Goal: Find specific page/section: Find specific page/section

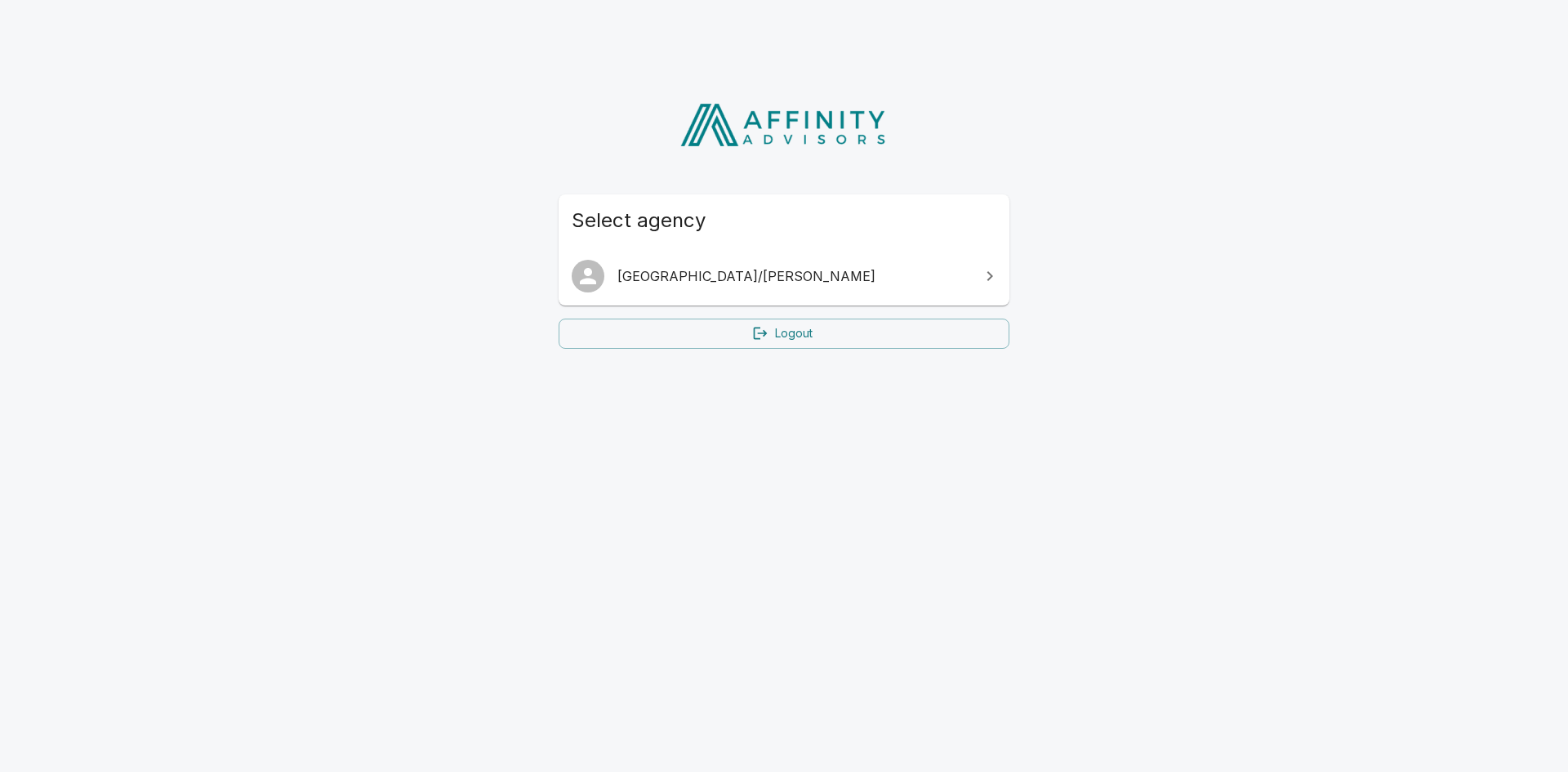
click at [808, 266] on link "[GEOGRAPHIC_DATA]/[PERSON_NAME]" at bounding box center [784, 276] width 451 height 46
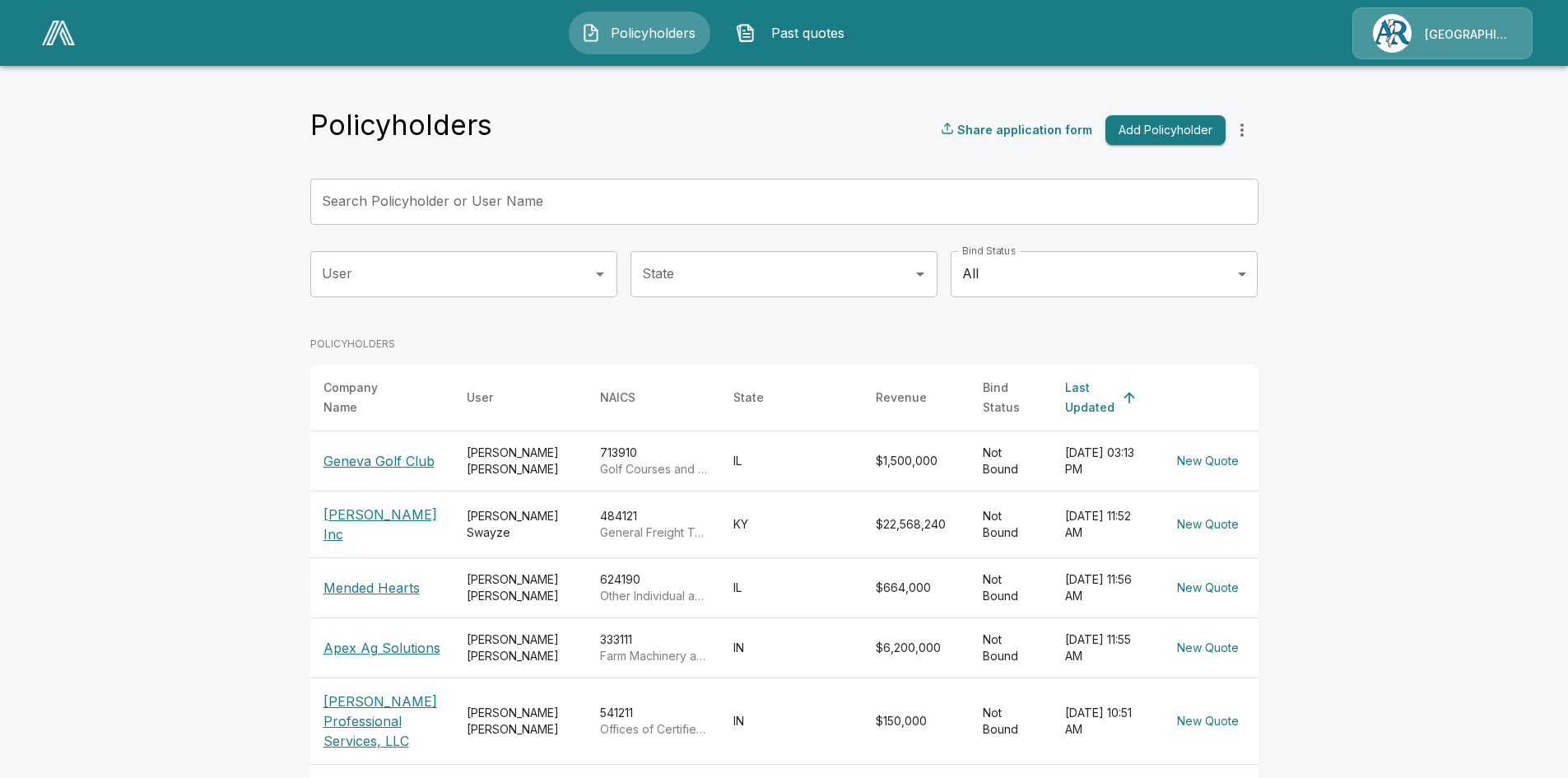
click at [393, 452] on p "Geneva Golf Club" at bounding box center [382, 461] width 117 height 20
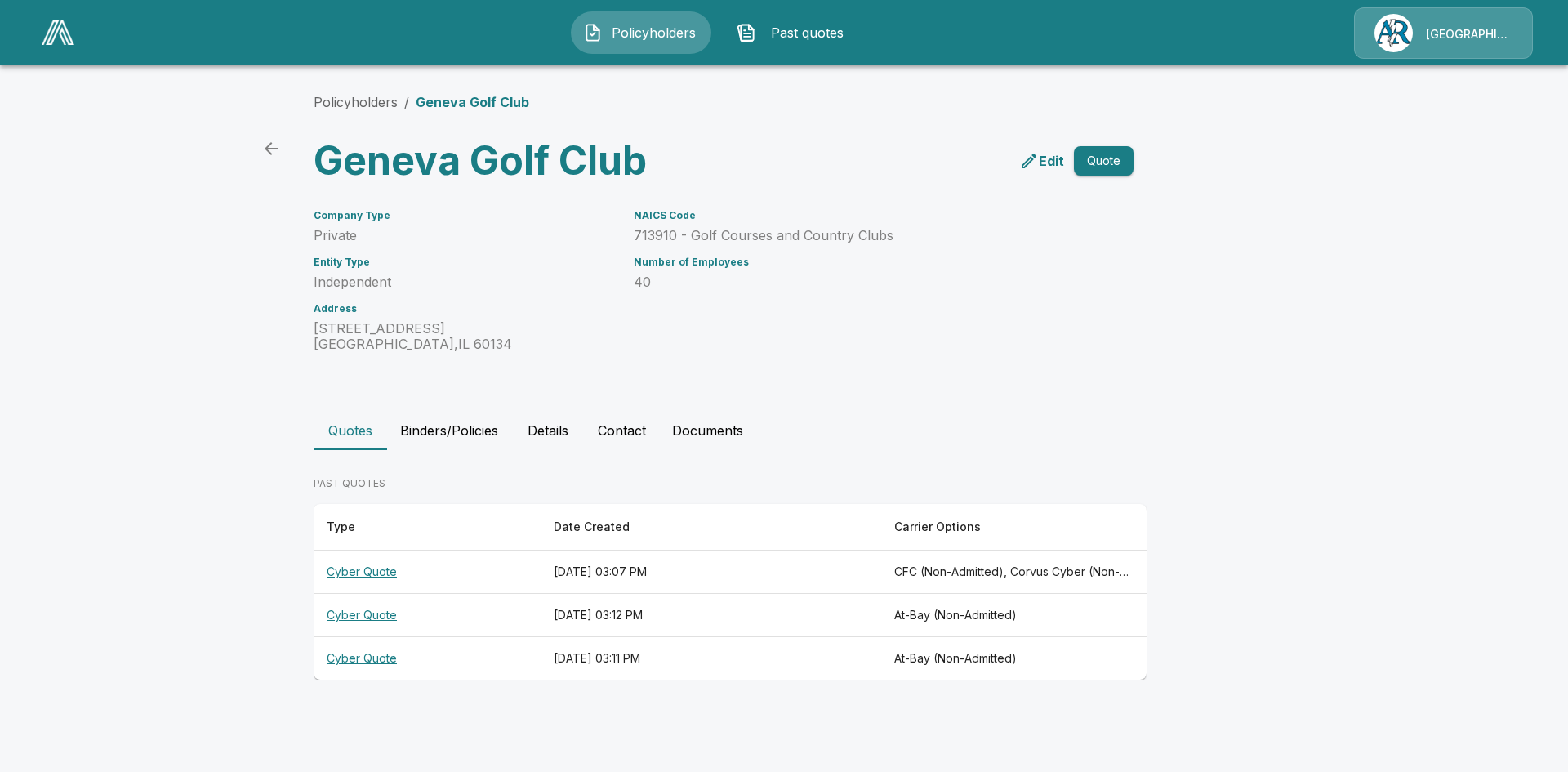
click at [378, 576] on th "Cyber Quote" at bounding box center [427, 572] width 227 height 43
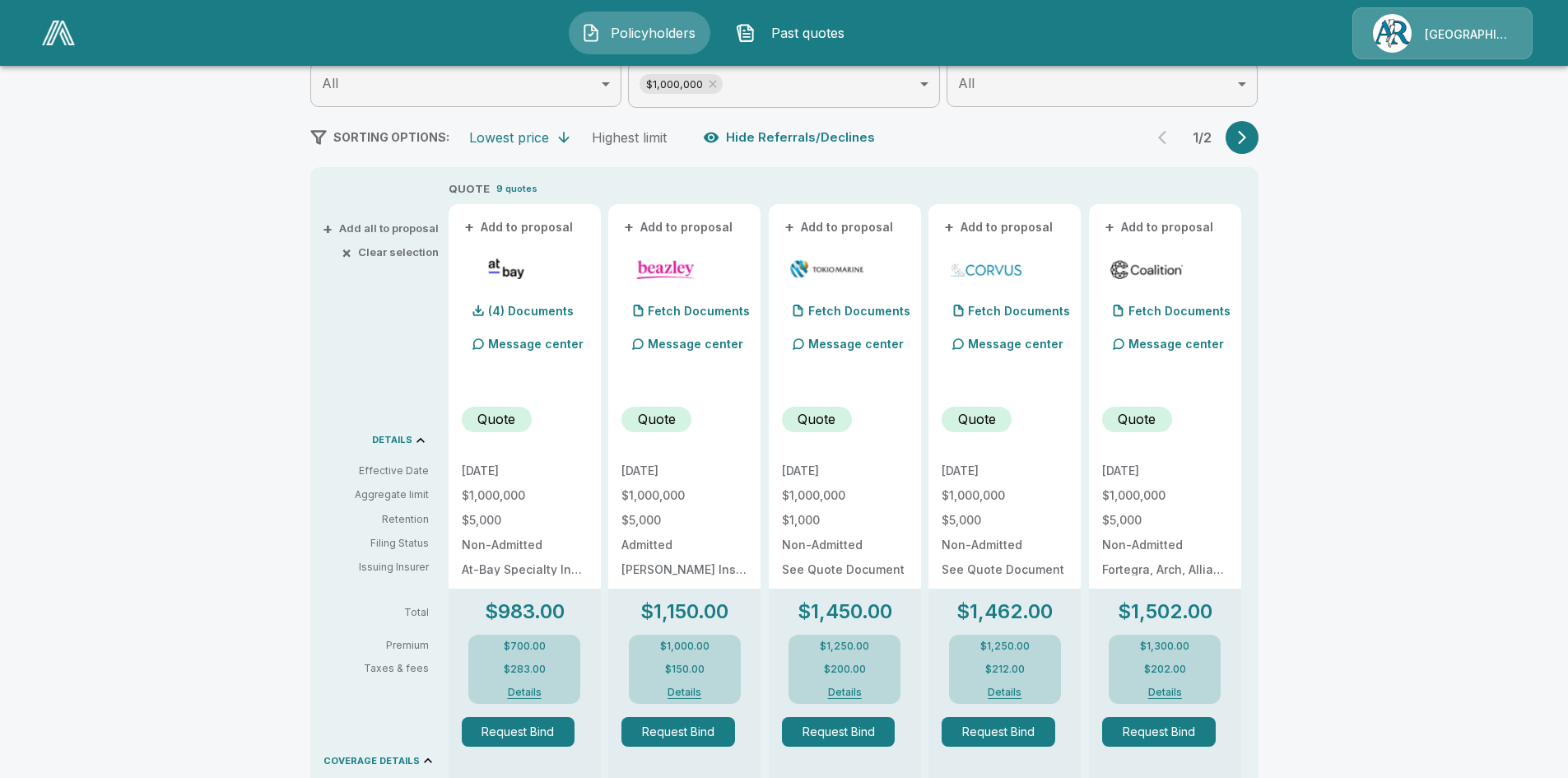
scroll to position [247, 0]
click at [1245, 136] on icon "button" at bounding box center [1242, 136] width 16 height 16
